Goal: Navigation & Orientation: Go to known website

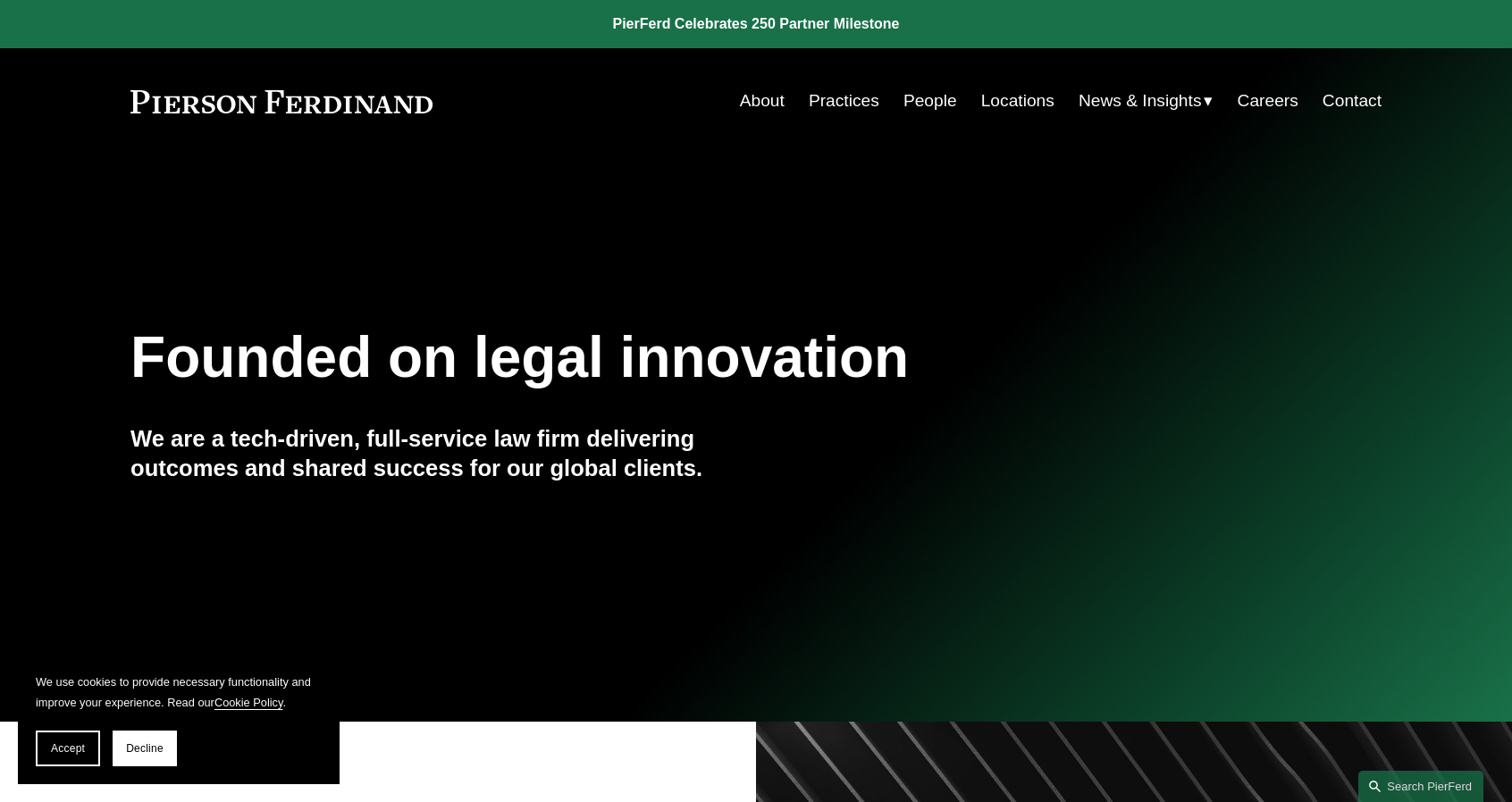
drag, startPoint x: 164, startPoint y: 2, endPoint x: 73, endPoint y: 31, distance: 95.5
click at [73, 31] on link at bounding box center [756, 24] width 1512 height 49
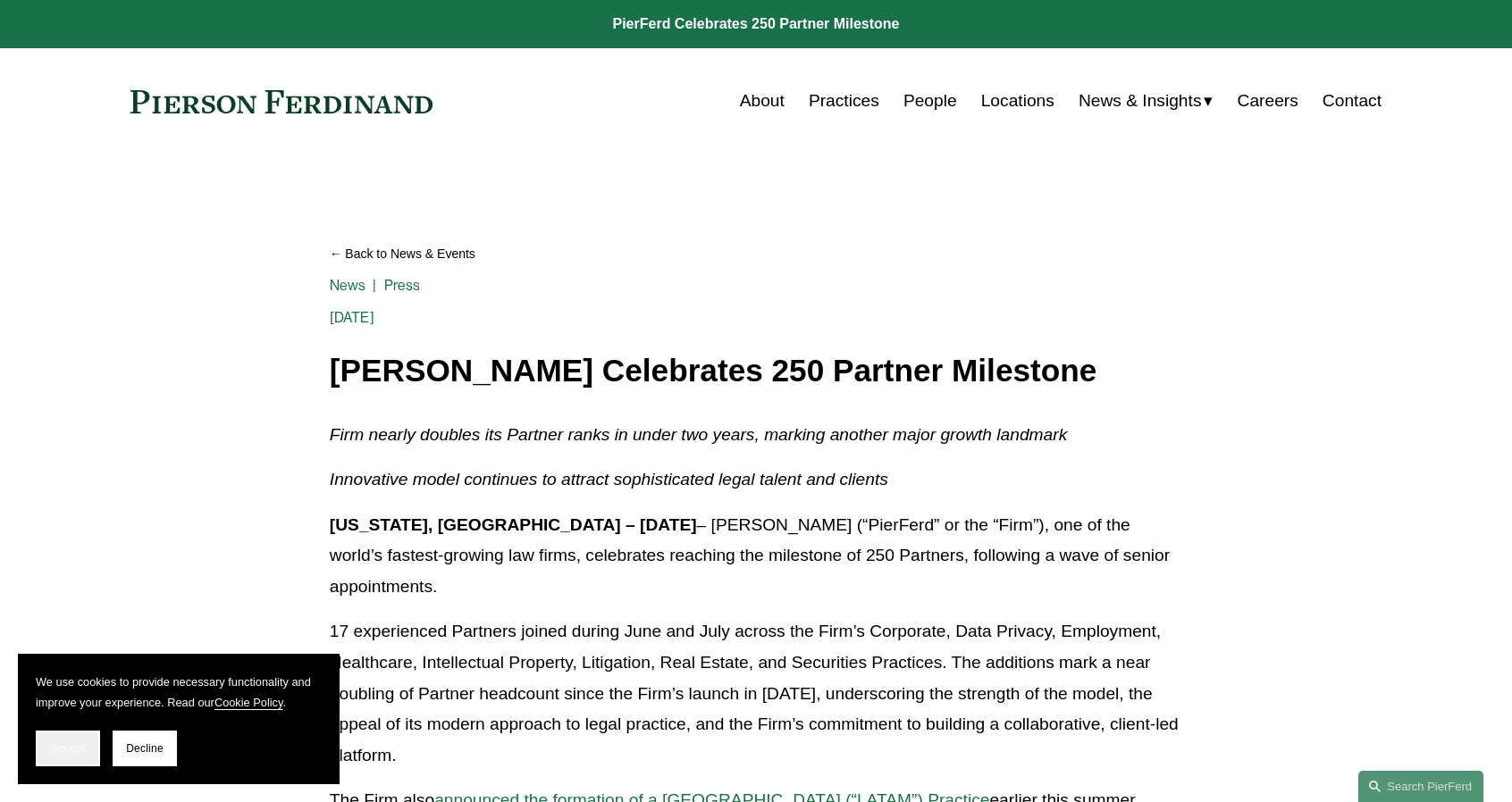
click at [81, 747] on span "Accept" at bounding box center [67, 749] width 34 height 13
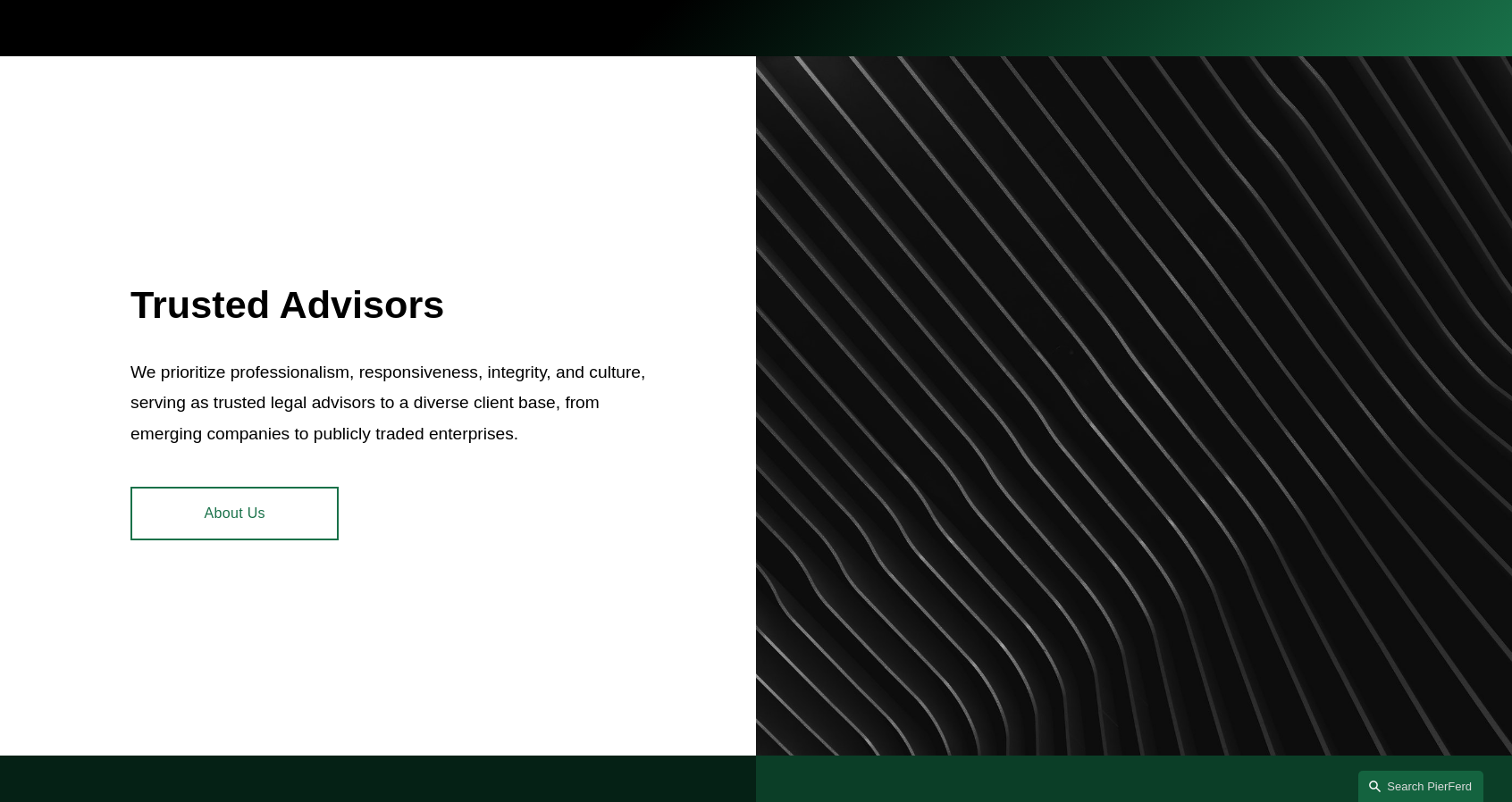
scroll to position [536, 0]
